Goal: Information Seeking & Learning: Learn about a topic

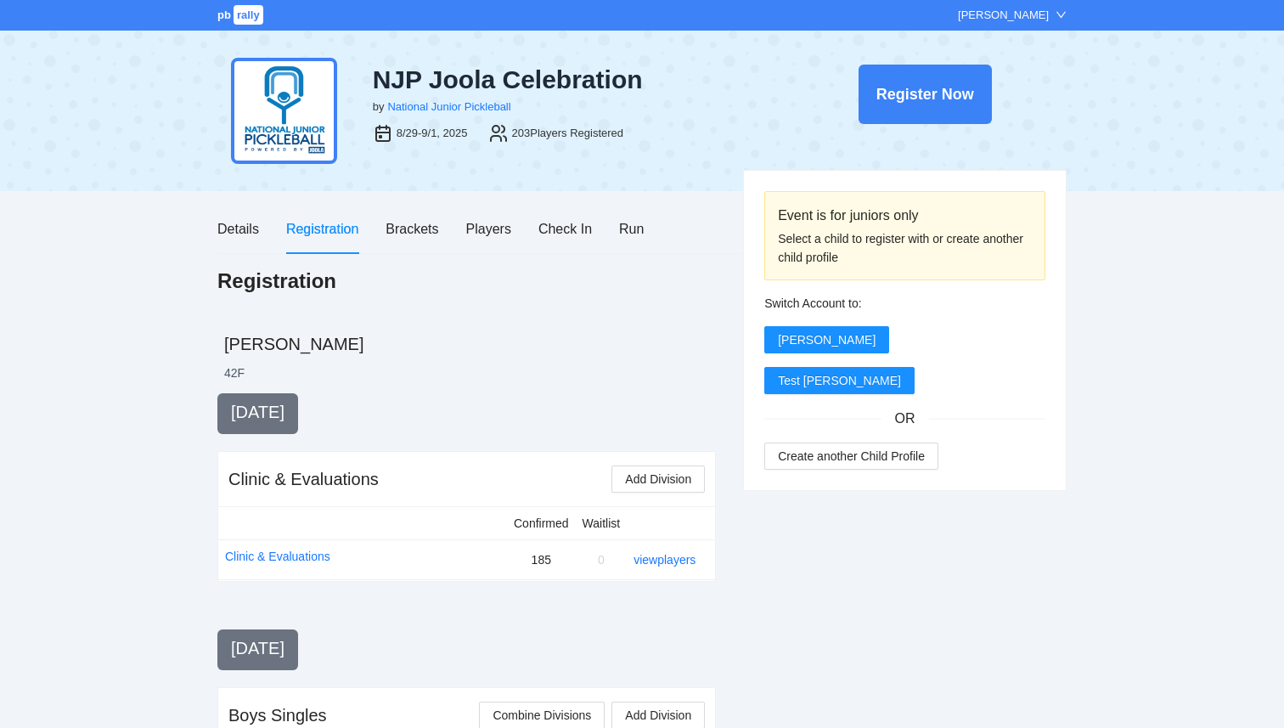
scroll to position [1622, 0]
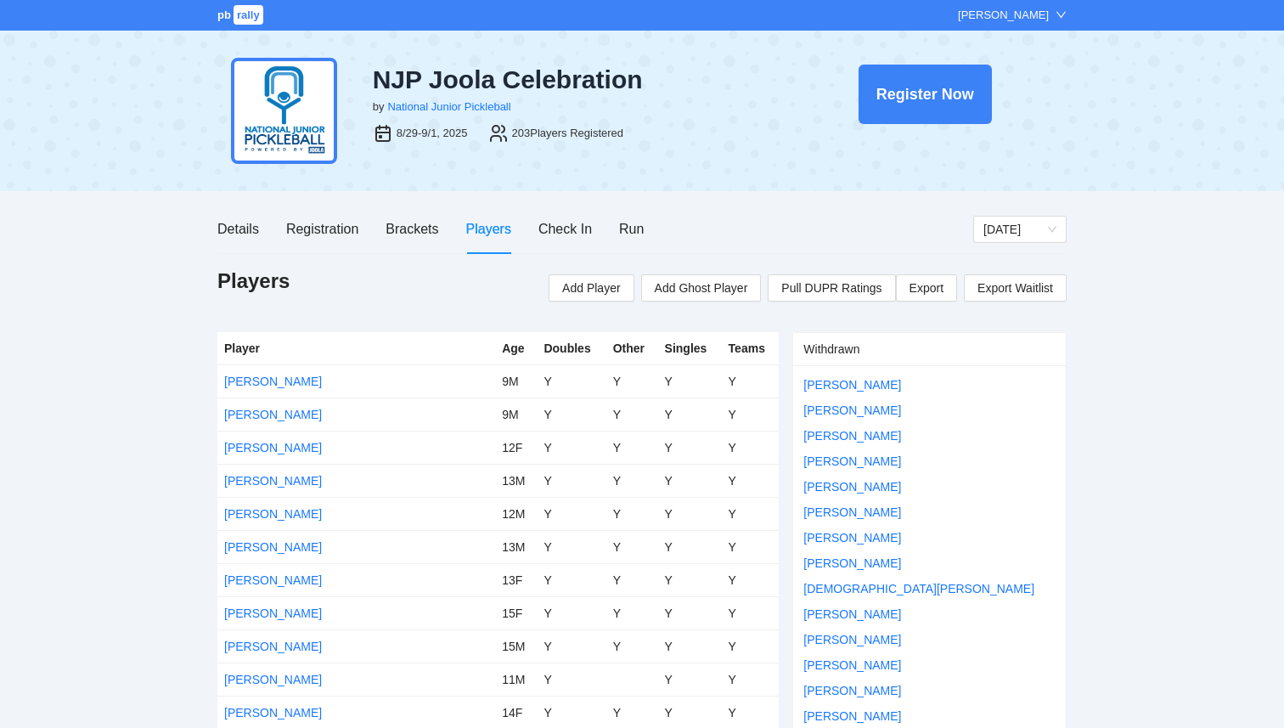
click at [245, 10] on span "rally" at bounding box center [248, 15] width 30 height 20
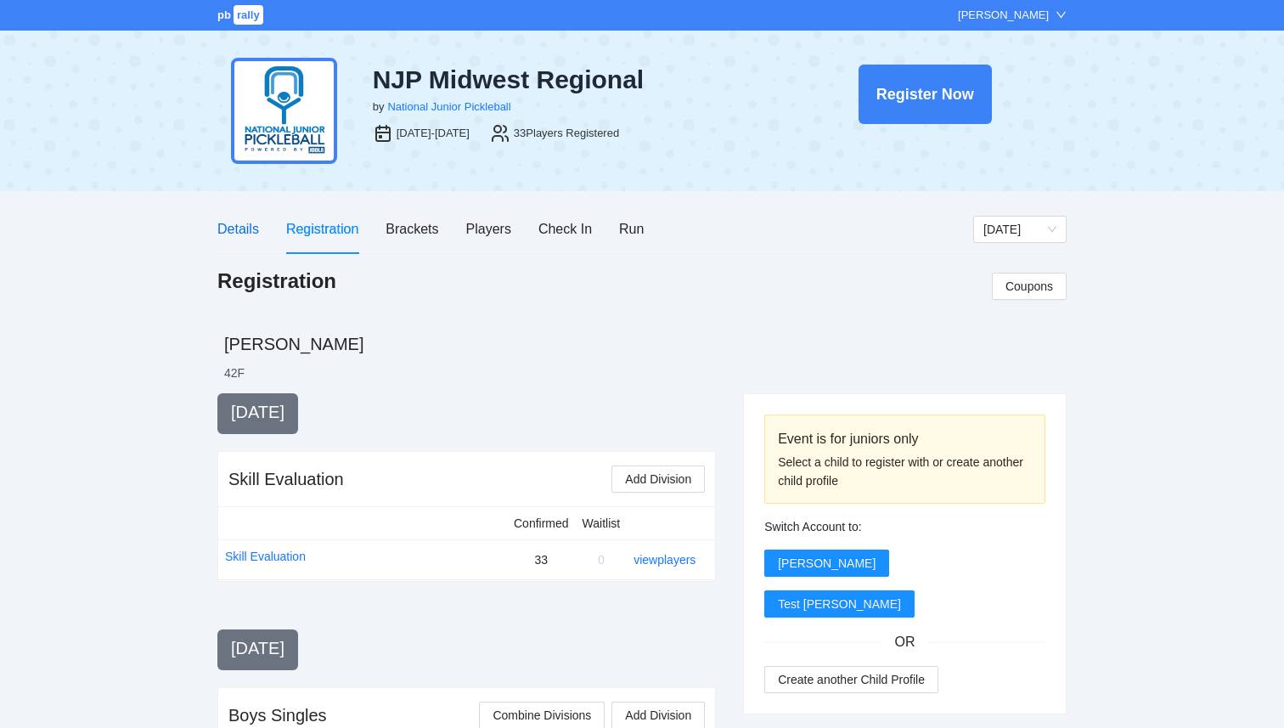
click at [239, 234] on div "Details" at bounding box center [238, 228] width 42 height 21
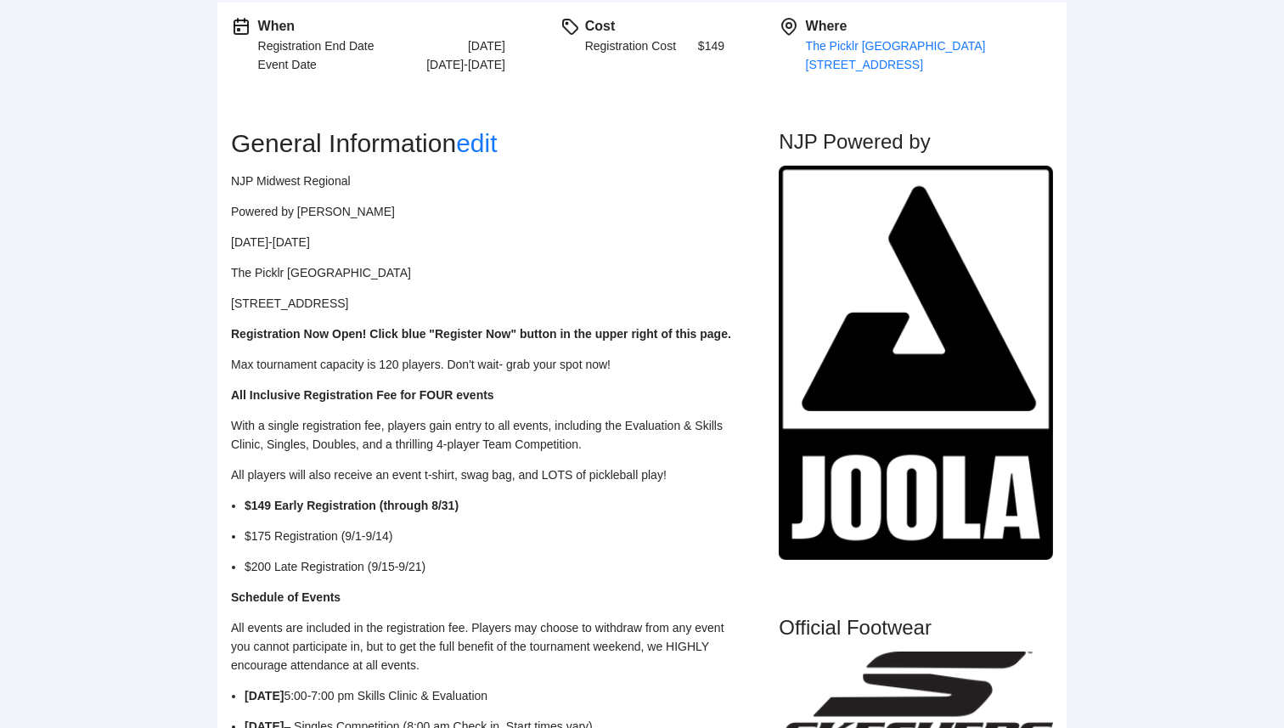
scroll to position [331, 0]
